Goal: Find contact information: Find contact information

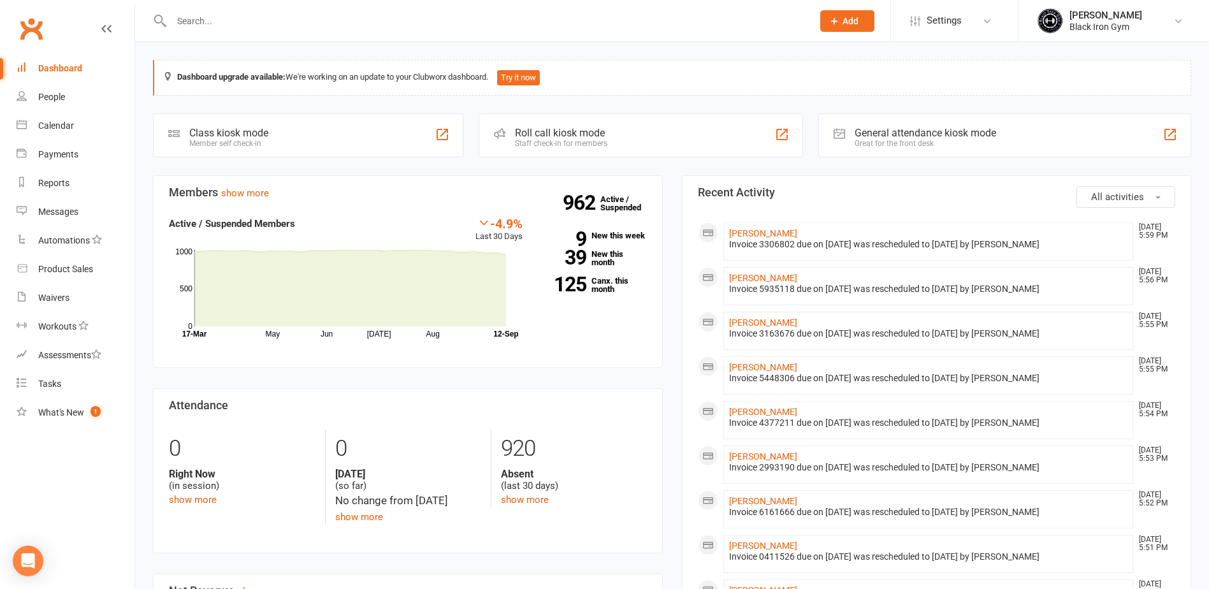
click at [228, 20] on input "text" at bounding box center [486, 21] width 636 height 18
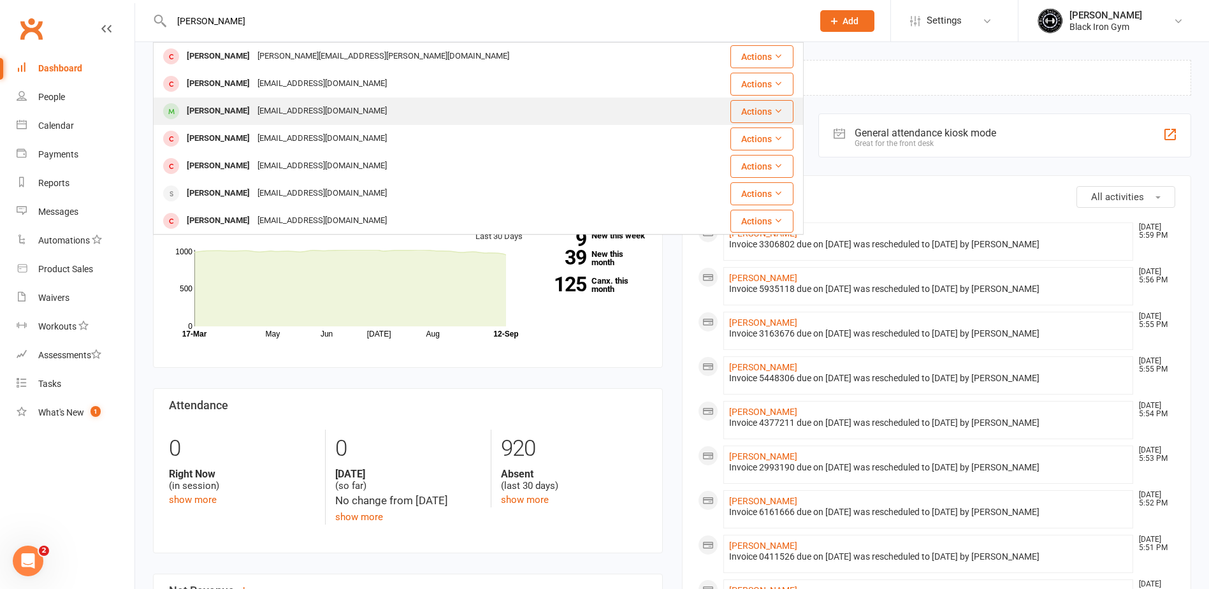
type input "[PERSON_NAME]"
click at [203, 110] on div "[PERSON_NAME]" at bounding box center [218, 111] width 71 height 18
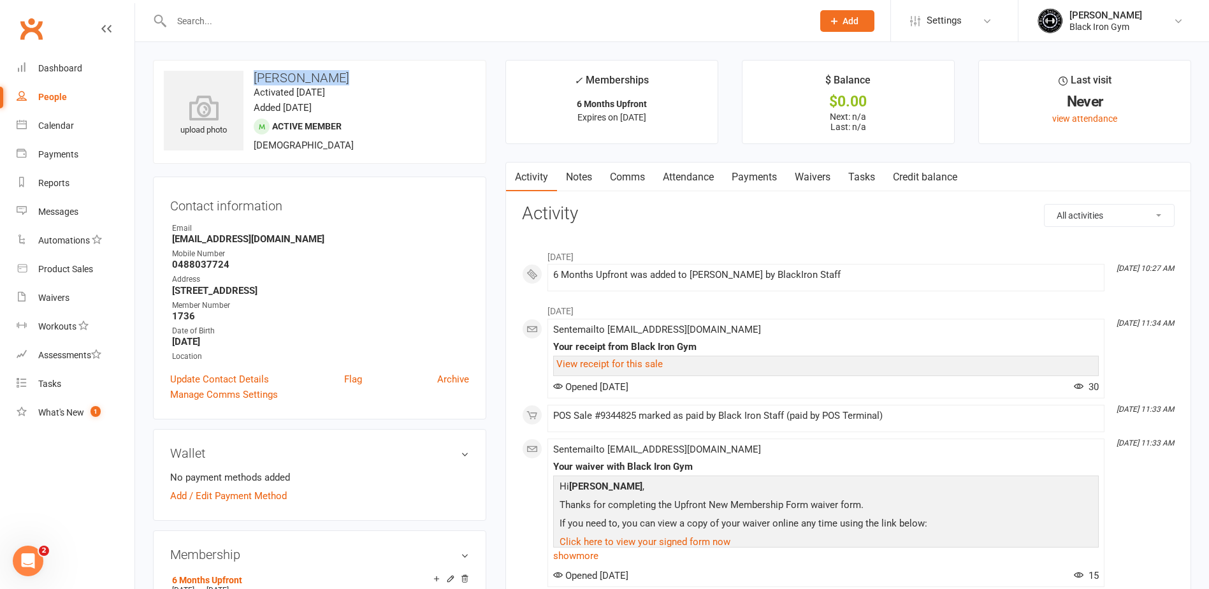
drag, startPoint x: 249, startPoint y: 78, endPoint x: 332, endPoint y: 74, distance: 83.6
click at [332, 74] on h3 "[PERSON_NAME]" at bounding box center [320, 78] width 312 height 14
drag, startPoint x: 332, startPoint y: 74, endPoint x: 318, endPoint y: 77, distance: 14.3
copy h3 "[PERSON_NAME]"
drag, startPoint x: 169, startPoint y: 237, endPoint x: 314, endPoint y: 235, distance: 144.7
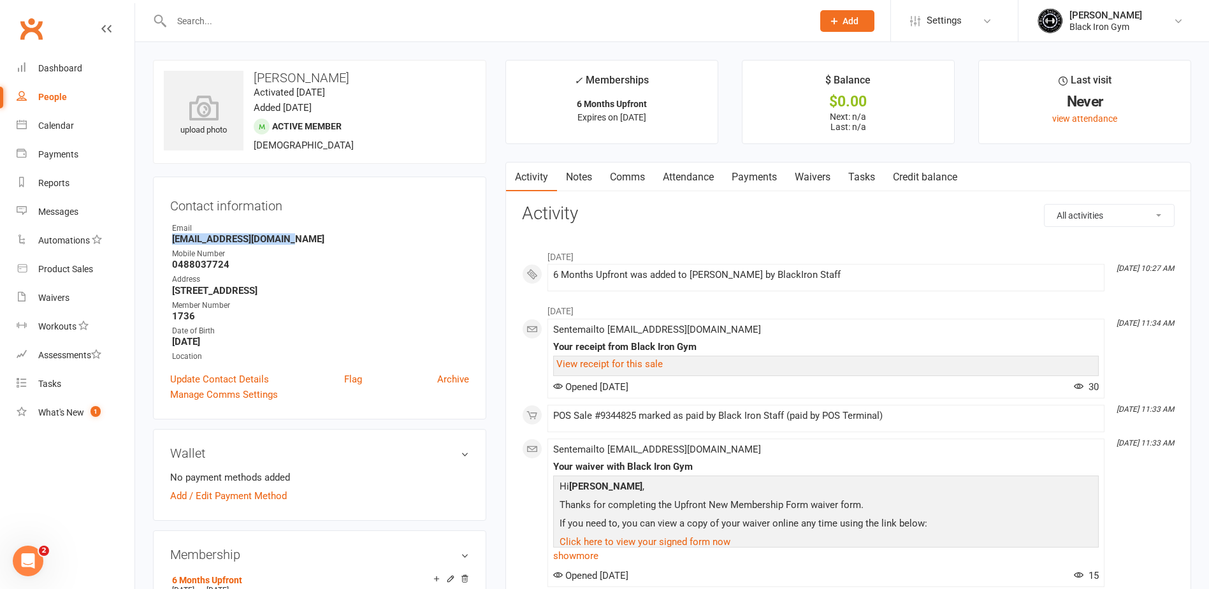
click at [314, 235] on div "Contact information Owner Email [EMAIL_ADDRESS][DOMAIN_NAME] Mobile Number [PHO…" at bounding box center [319, 298] width 333 height 243
drag, startPoint x: 314, startPoint y: 235, endPoint x: 290, endPoint y: 240, distance: 24.1
copy strong "[EMAIL_ADDRESS][DOMAIN_NAME]"
drag, startPoint x: 163, startPoint y: 265, endPoint x: 246, endPoint y: 267, distance: 82.9
click at [246, 267] on div "Contact information Owner Email [EMAIL_ADDRESS][DOMAIN_NAME] Mobile Number [PHO…" at bounding box center [319, 298] width 333 height 243
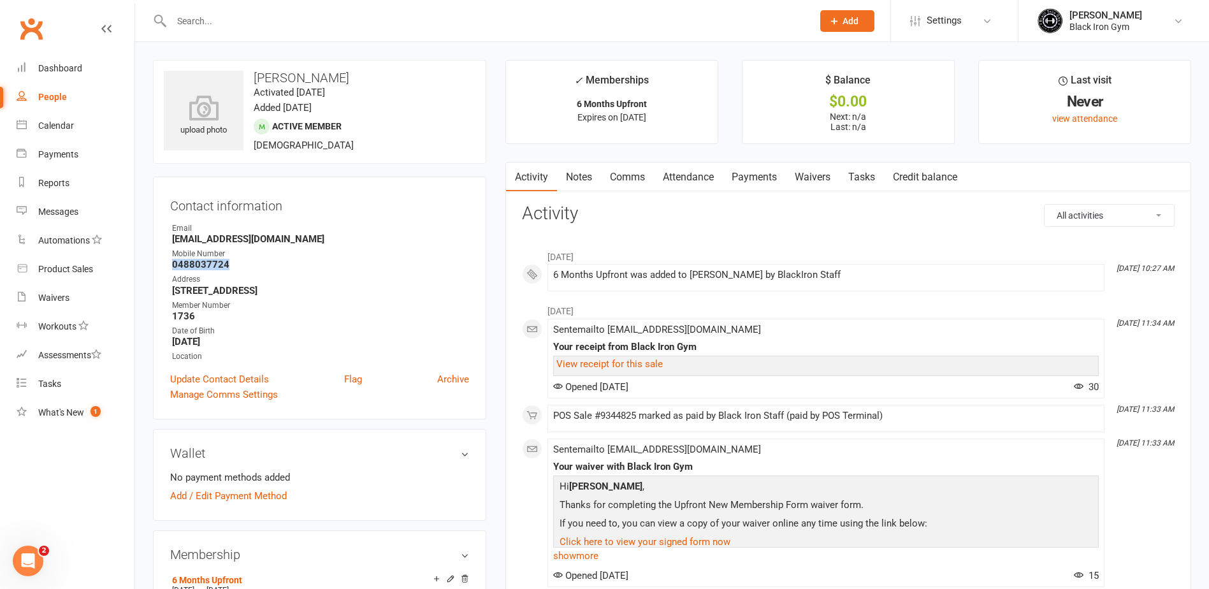
drag, startPoint x: 246, startPoint y: 267, endPoint x: 221, endPoint y: 263, distance: 25.8
copy strong "0488037724"
drag, startPoint x: 166, startPoint y: 292, endPoint x: 286, endPoint y: 291, distance: 119.2
click at [286, 291] on div "Contact information Owner Email [EMAIL_ADDRESS][DOMAIN_NAME] Mobile Number [PHO…" at bounding box center [319, 298] width 333 height 243
drag, startPoint x: 286, startPoint y: 291, endPoint x: 274, endPoint y: 284, distance: 14.0
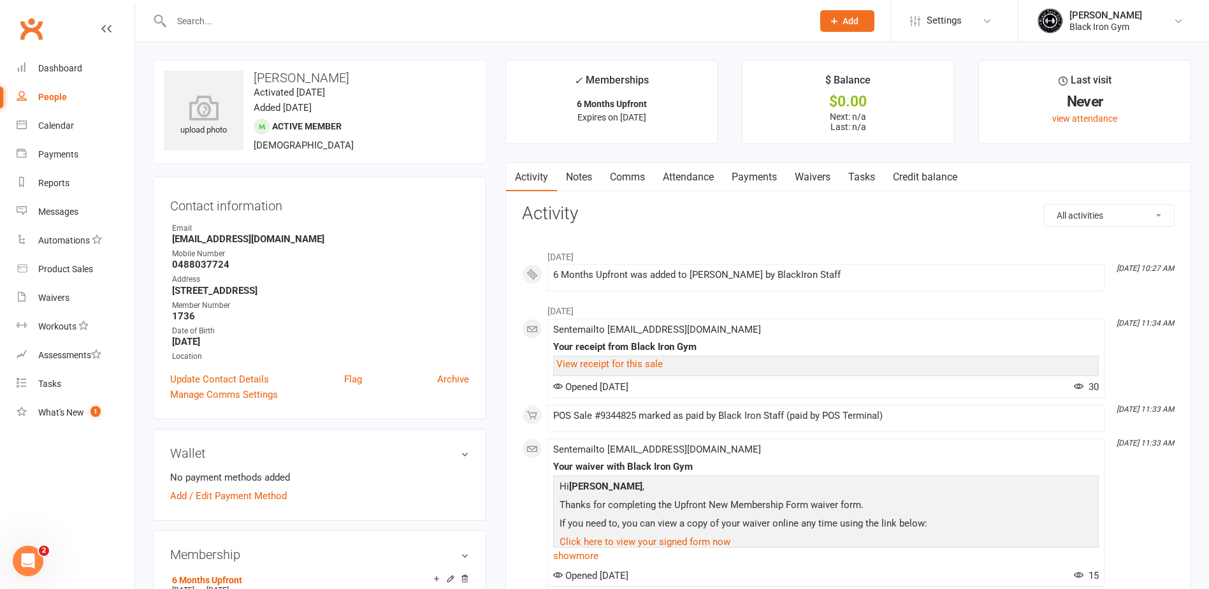
drag, startPoint x: 274, startPoint y: 284, endPoint x: 377, endPoint y: 225, distance: 119.3
click at [377, 225] on div "Email" at bounding box center [320, 229] width 297 height 12
drag, startPoint x: 171, startPoint y: 292, endPoint x: 290, endPoint y: 290, distance: 119.2
click at [290, 290] on li "Address [STREET_ADDRESS]" at bounding box center [319, 285] width 299 height 22
drag, startPoint x: 290, startPoint y: 290, endPoint x: 283, endPoint y: 294, distance: 8.0
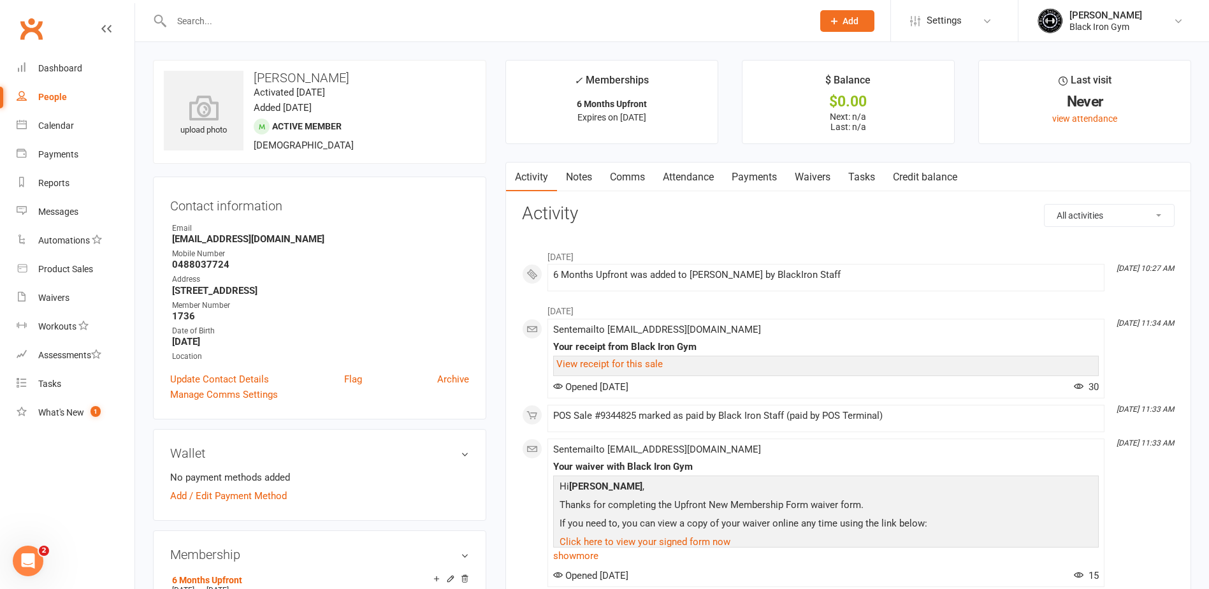
copy strong "[STREET_ADDRESS]"
